Goal: Task Accomplishment & Management: Use online tool/utility

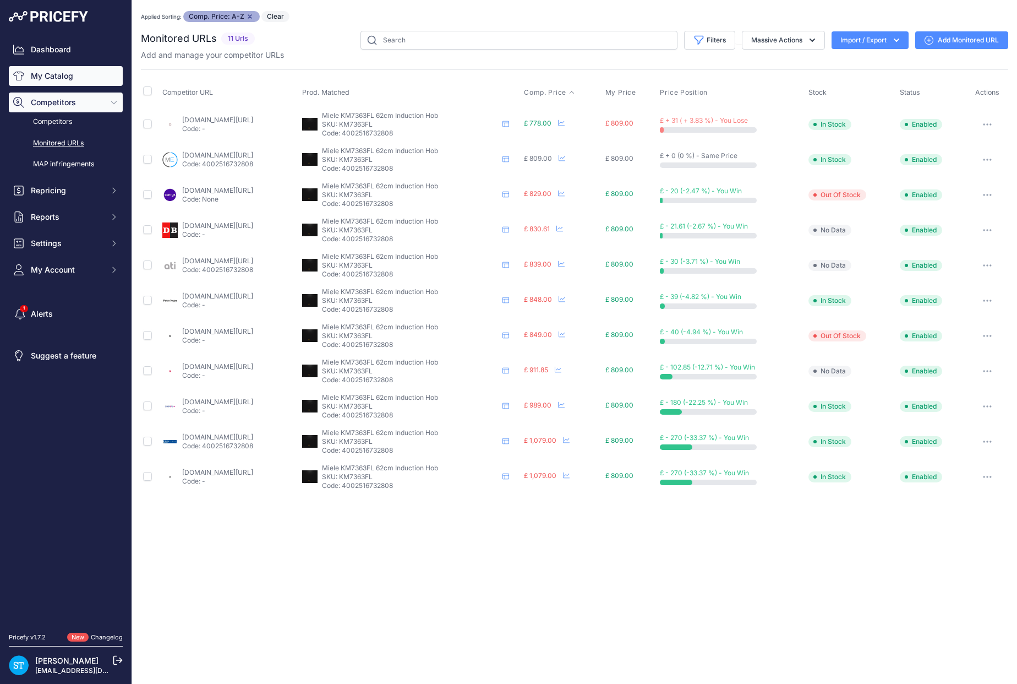
click at [51, 78] on link "My Catalog" at bounding box center [66, 76] width 114 height 20
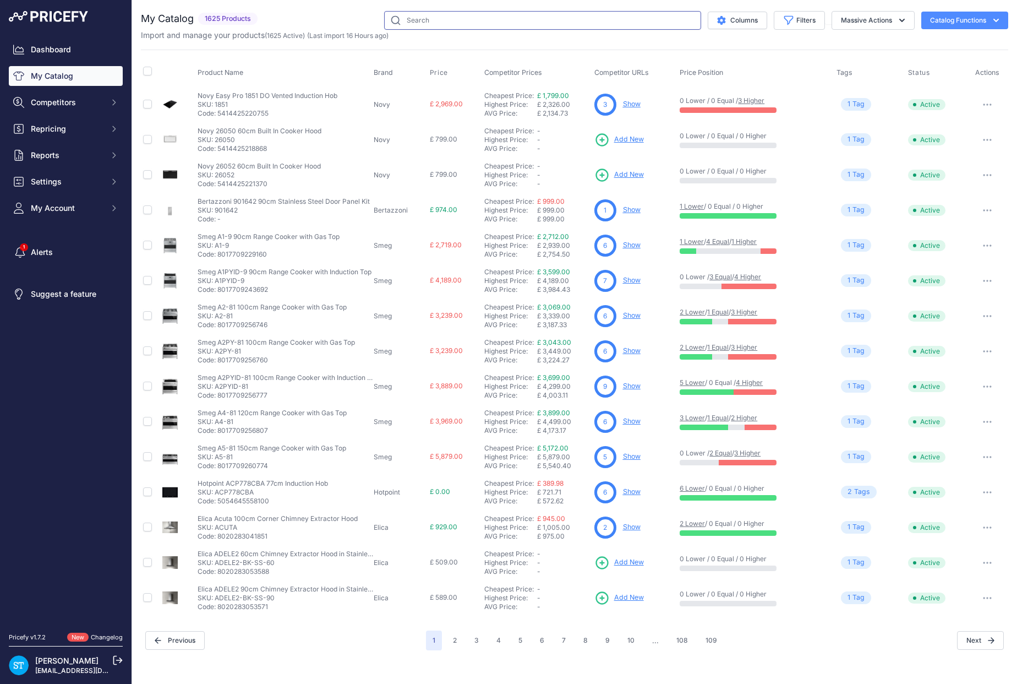
click at [435, 20] on input "text" at bounding box center [542, 20] width 317 height 19
paste input "G5811SC-BRWH"
type input "G5811SC-BRWH"
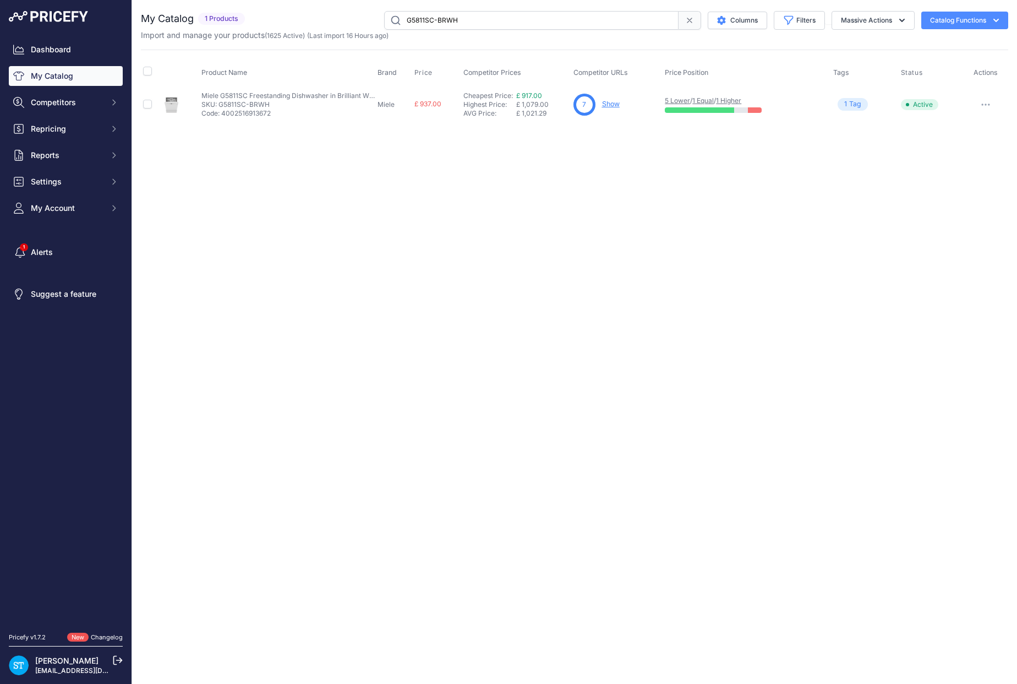
click at [638, 142] on div "Close You are not connected to the internet." at bounding box center [574, 342] width 885 height 684
click at [614, 104] on link "Show" at bounding box center [611, 104] width 18 height 8
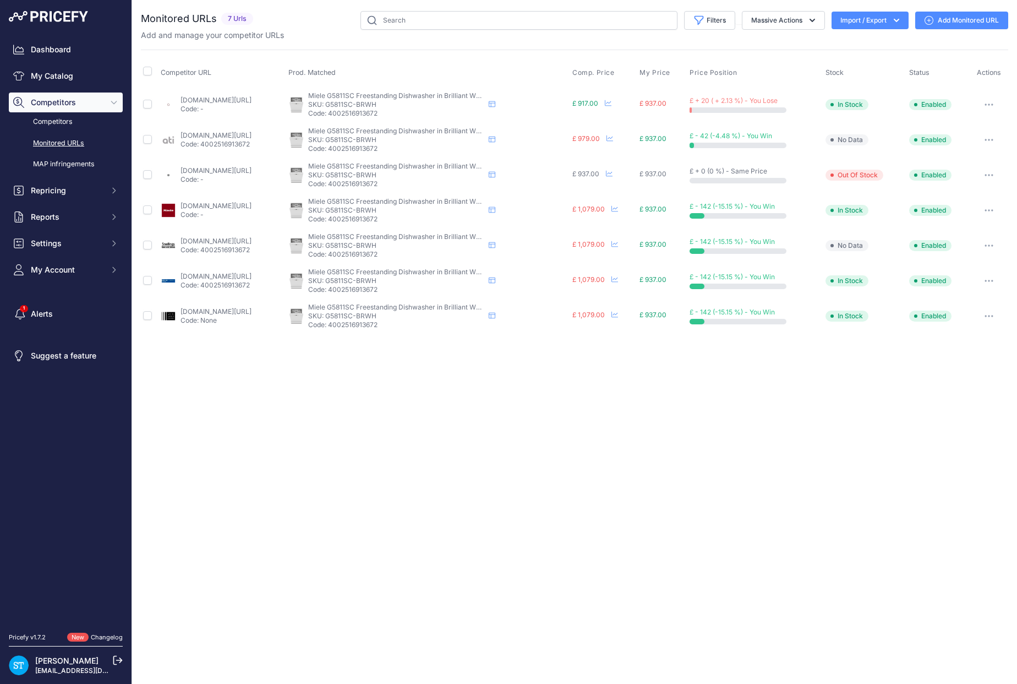
click at [624, 66] on th "Comp. Price" at bounding box center [603, 73] width 67 height 28
click at [615, 74] on span "Comp. Price" at bounding box center [593, 72] width 42 height 9
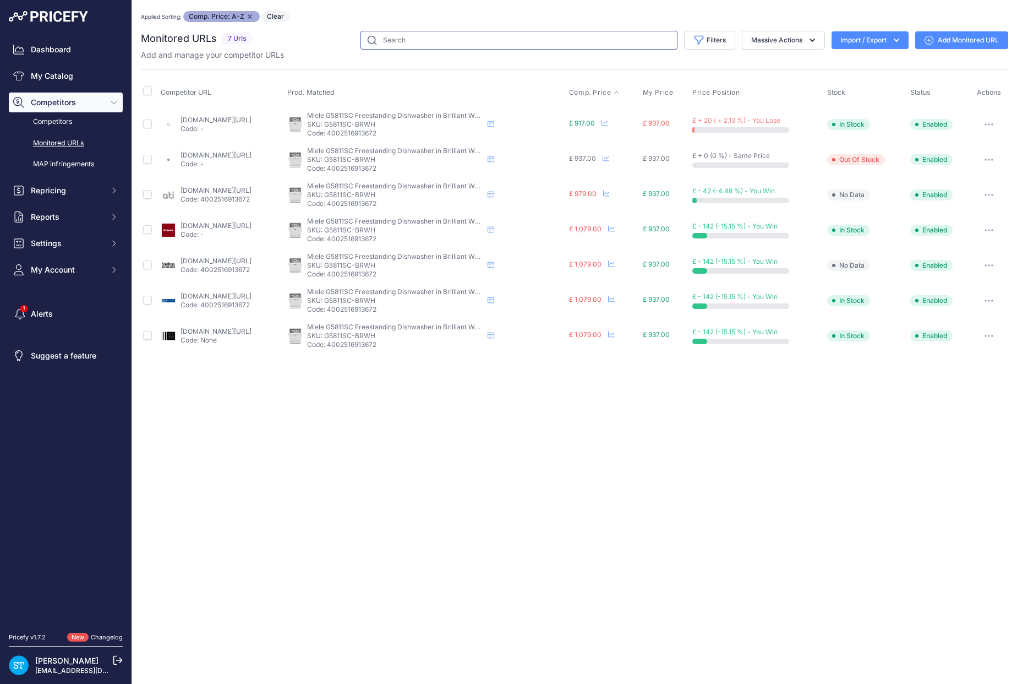
click at [409, 41] on input "text" at bounding box center [518, 40] width 317 height 19
paste input "CS7101-1FL"
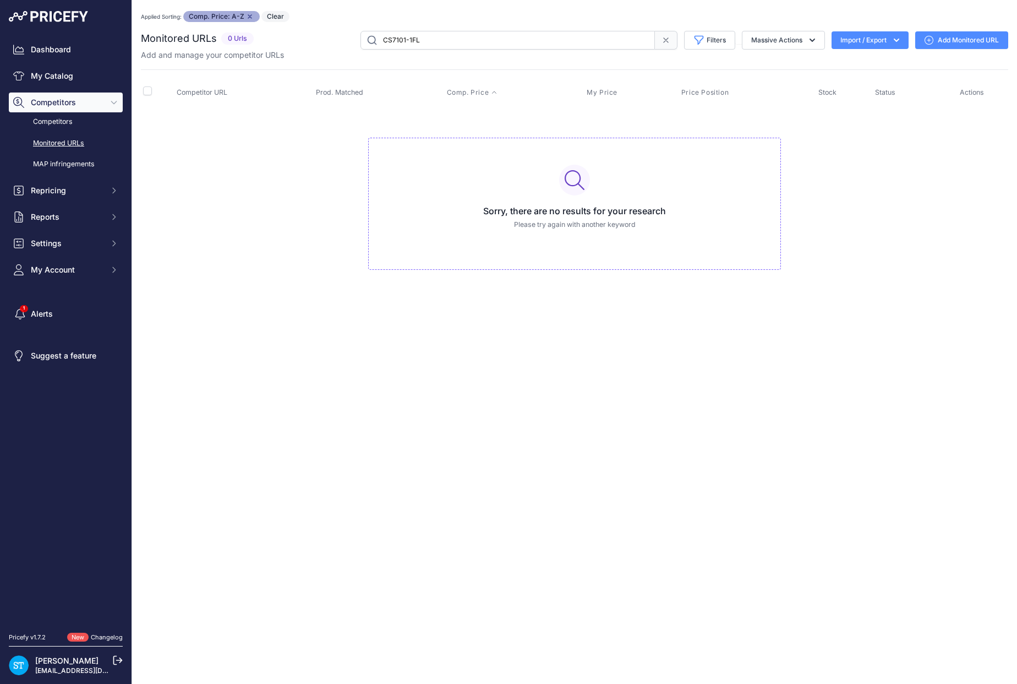
drag, startPoint x: 412, startPoint y: 42, endPoint x: 335, endPoint y: 39, distance: 76.6
click at [335, 39] on div "CS7101-1FL Filters Saved Filters Set None Competitors Cheaper Than Me Competito…" at bounding box center [633, 40] width 750 height 19
type input "K7747C"
click at [48, 79] on link "My Catalog" at bounding box center [66, 76] width 114 height 20
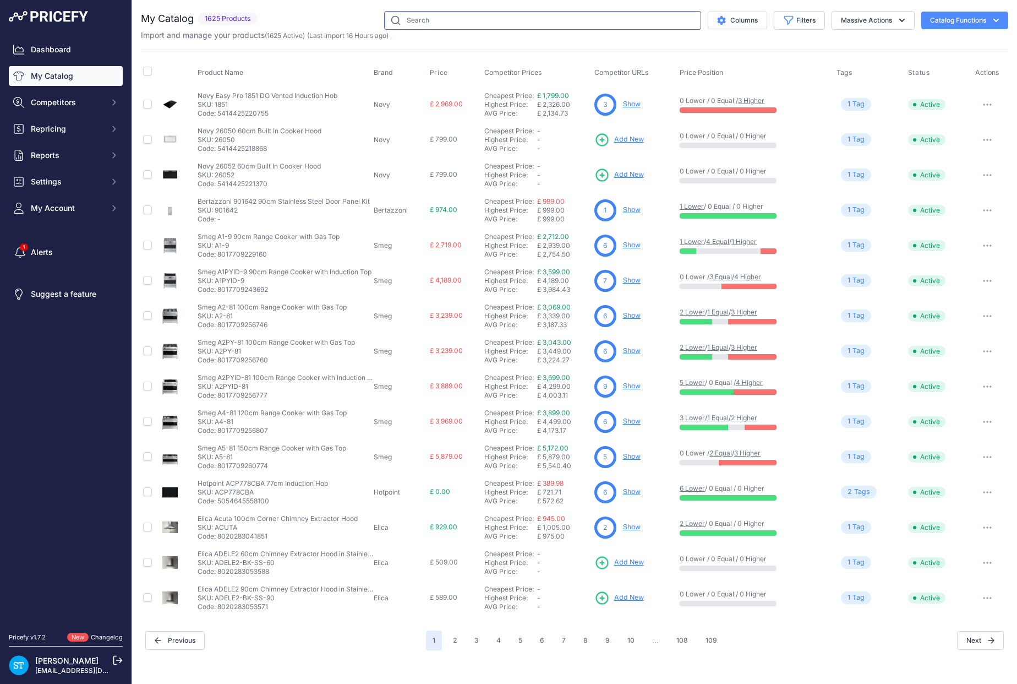
click at [417, 23] on input "text" at bounding box center [542, 20] width 317 height 19
type input "K7747C"
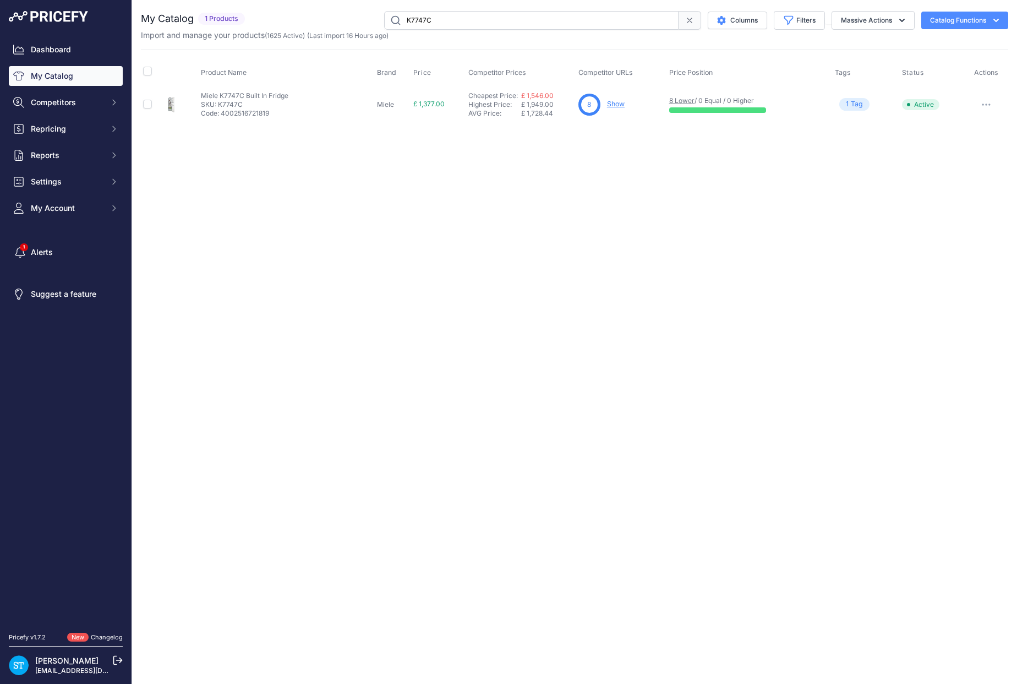
click at [613, 105] on link "Show" at bounding box center [616, 104] width 18 height 8
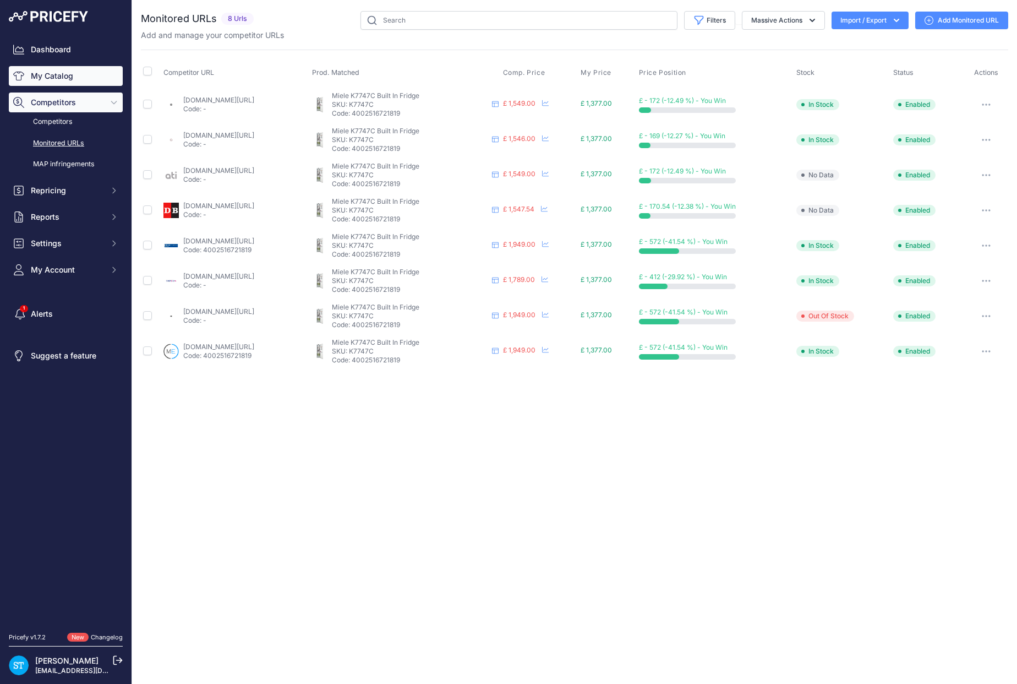
click at [53, 80] on link "My Catalog" at bounding box center [66, 76] width 114 height 20
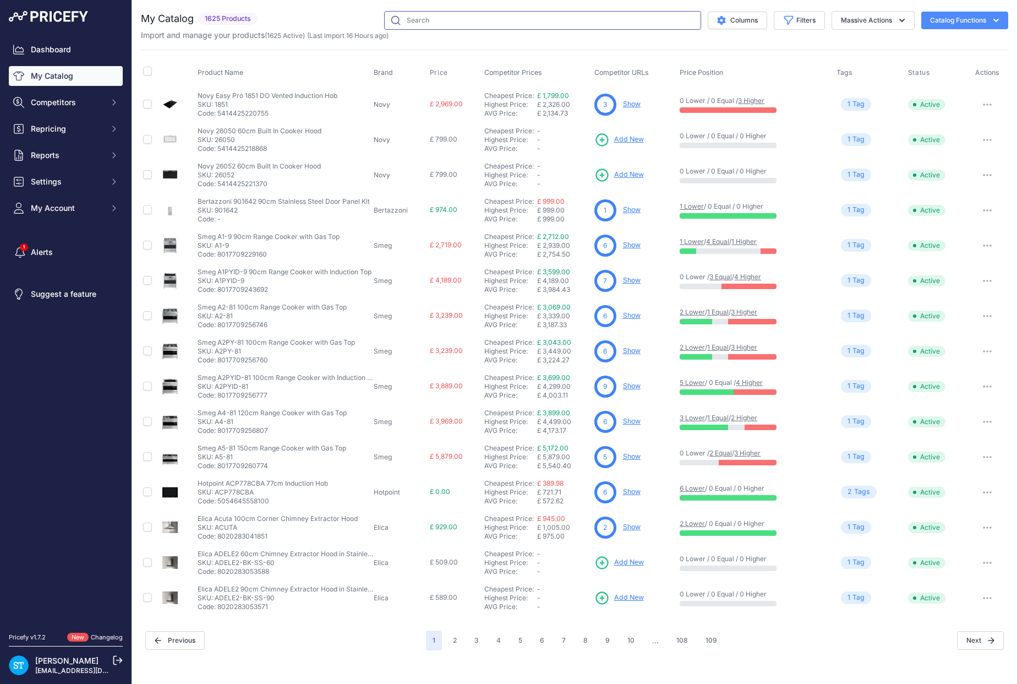
click at [429, 19] on input "text" at bounding box center [542, 20] width 317 height 19
paste input "KM3034-1"
type input "KM3034-1"
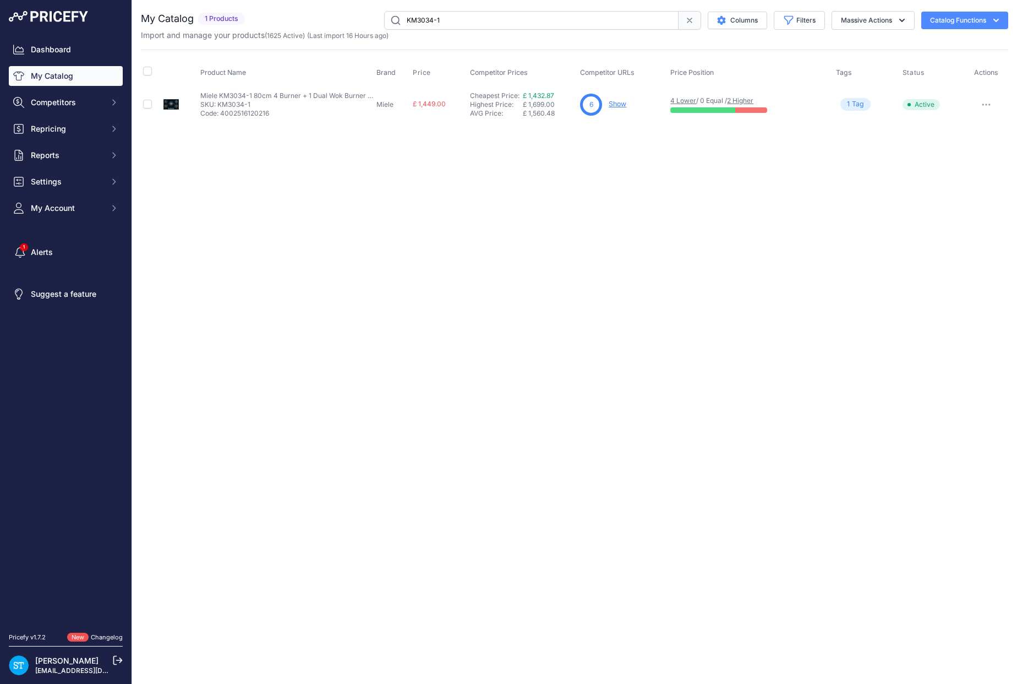
click at [619, 104] on link "Show" at bounding box center [618, 104] width 18 height 8
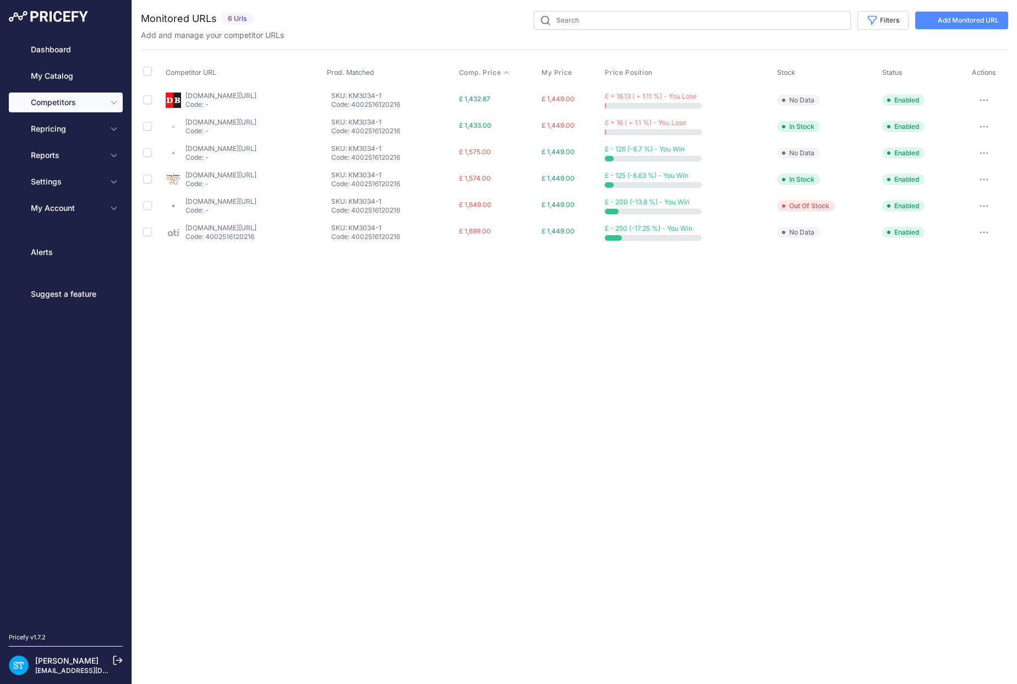
click at [501, 71] on span "Comp. Price" at bounding box center [480, 72] width 42 height 9
